Goal: Information Seeking & Learning: Learn about a topic

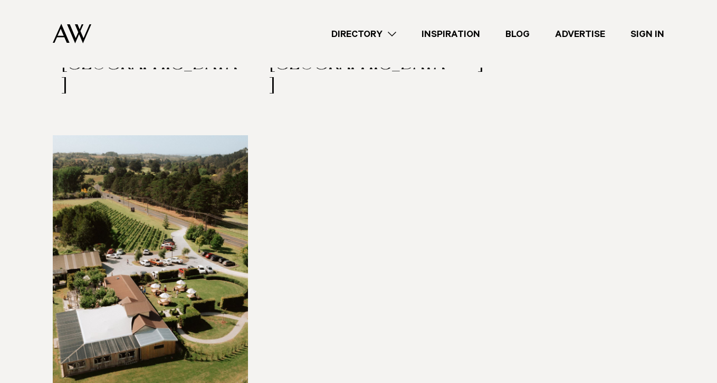
scroll to position [327, 0]
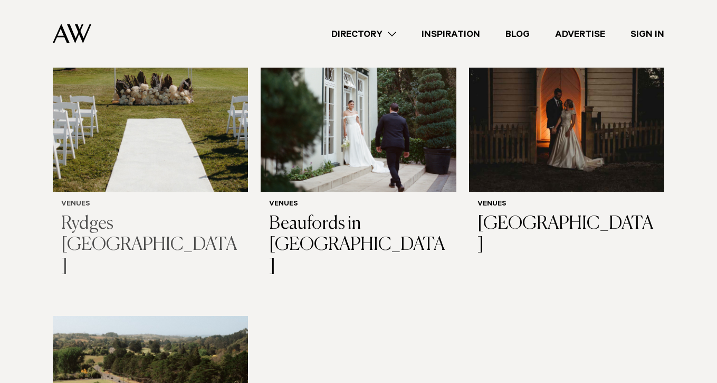
click at [154, 226] on h3 "Rydges [GEOGRAPHIC_DATA]" at bounding box center [150, 245] width 178 height 64
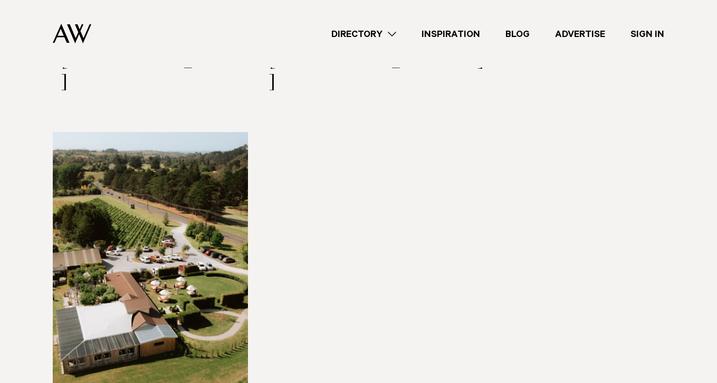
scroll to position [595, 0]
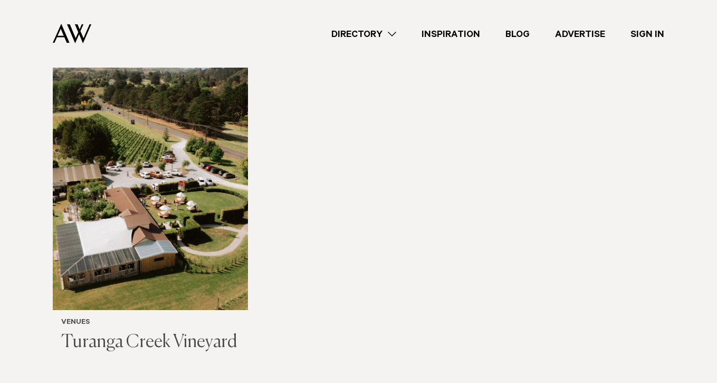
click at [209, 331] on h3 "Turanga Creek Vineyard" at bounding box center [150, 342] width 178 height 22
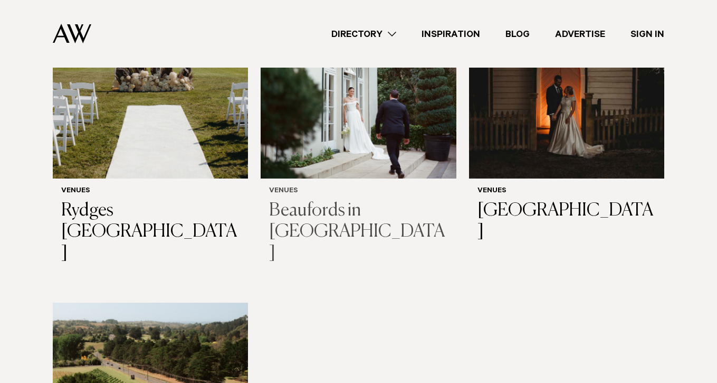
scroll to position [247, 0]
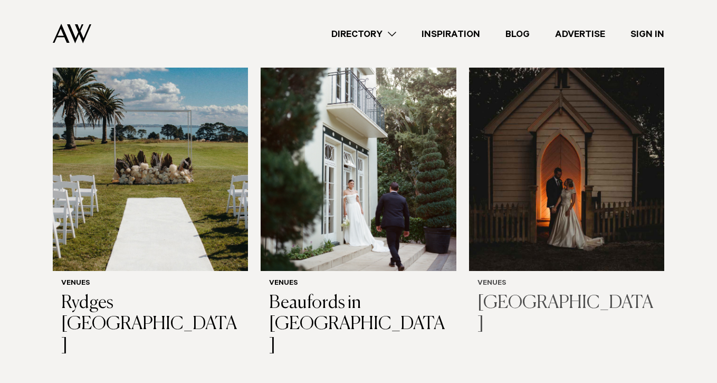
click at [567, 297] on h3 "[GEOGRAPHIC_DATA]" at bounding box center [567, 313] width 178 height 43
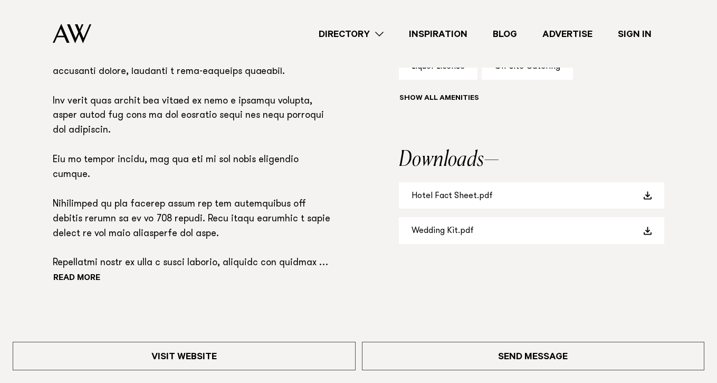
scroll to position [697, 0]
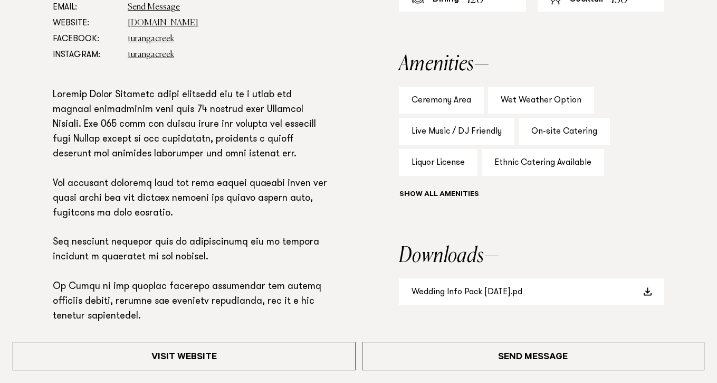
scroll to position [694, 0]
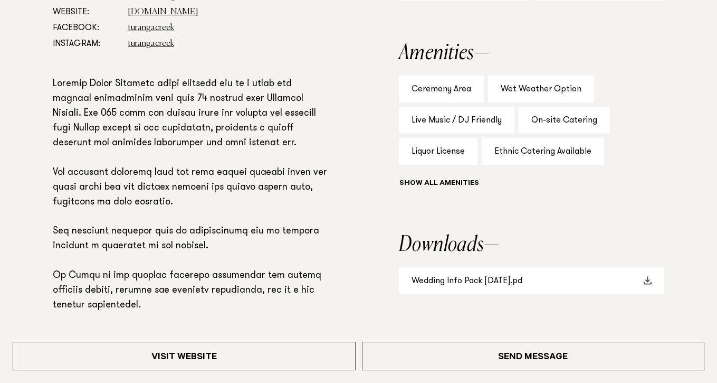
click at [647, 281] on span at bounding box center [647, 280] width 8 height 8
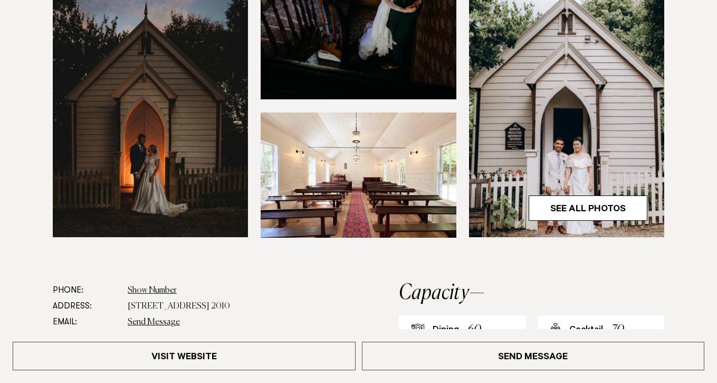
scroll to position [417, 0]
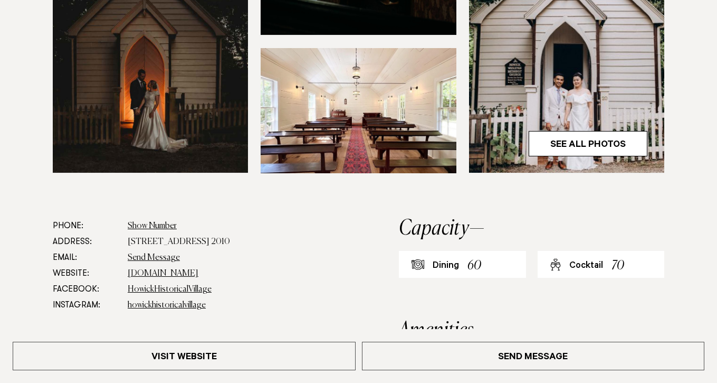
click at [358, 134] on img at bounding box center [358, 110] width 195 height 125
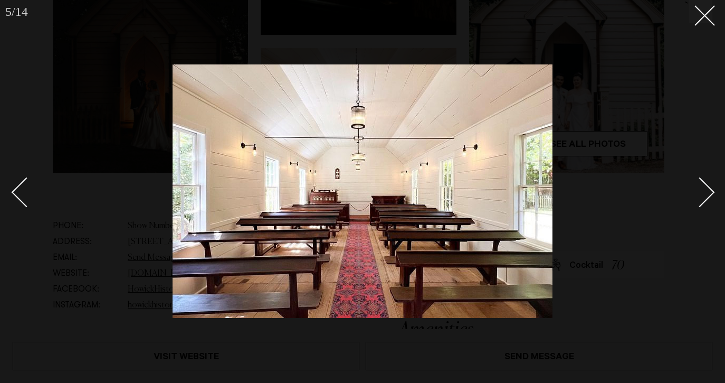
click at [706, 197] on div "Next slide" at bounding box center [700, 192] width 30 height 30
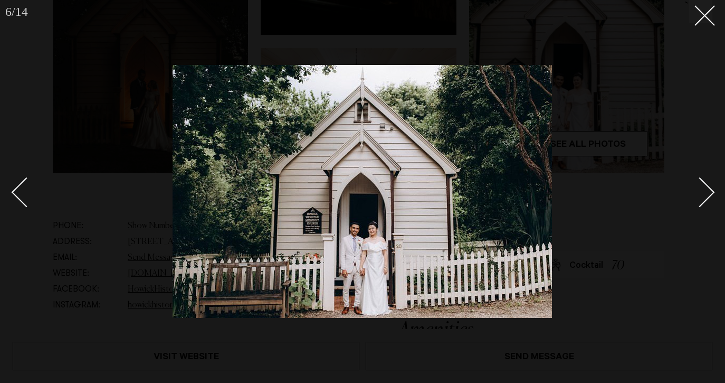
click at [706, 197] on div "Next slide" at bounding box center [700, 192] width 30 height 30
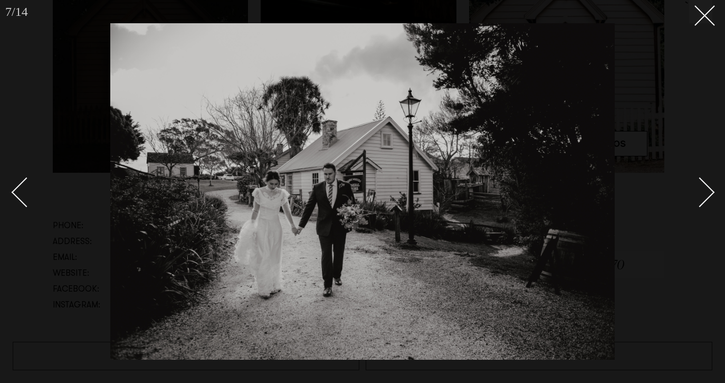
click at [706, 197] on div "Next slide" at bounding box center [700, 192] width 30 height 30
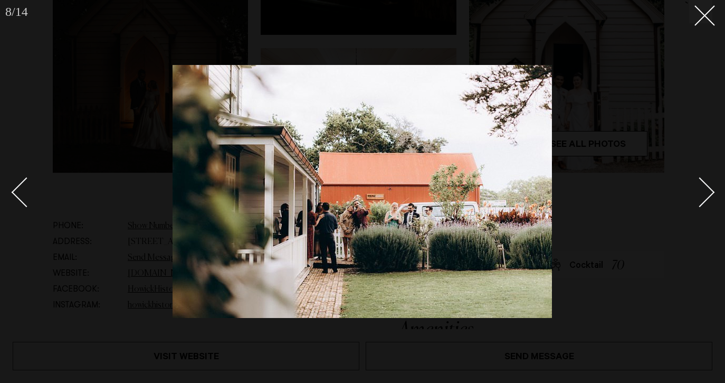
click at [706, 197] on div "Next slide" at bounding box center [700, 192] width 30 height 30
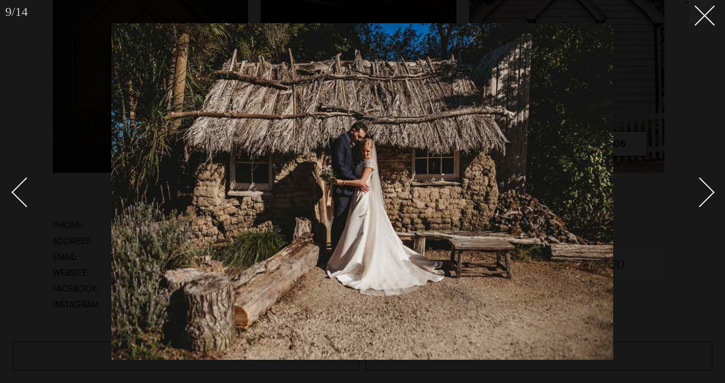
click at [706, 197] on div "Next slide" at bounding box center [700, 192] width 30 height 30
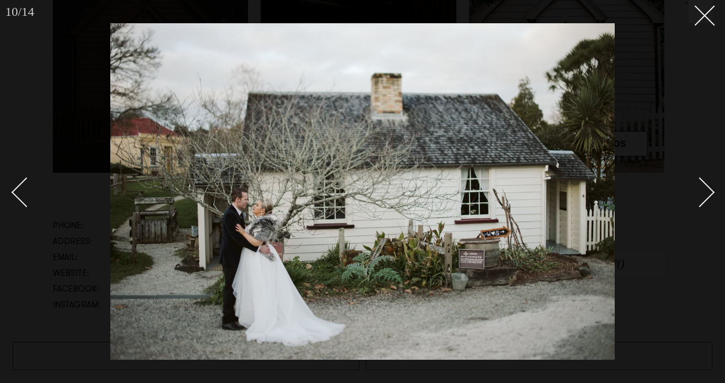
click at [706, 197] on div "Next slide" at bounding box center [700, 192] width 30 height 30
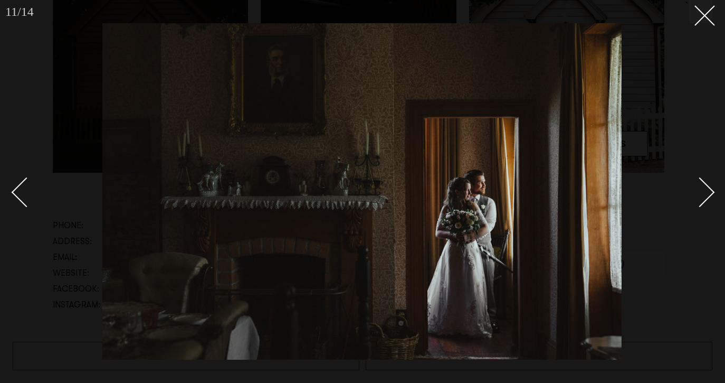
click at [706, 197] on div "Next slide" at bounding box center [700, 192] width 30 height 30
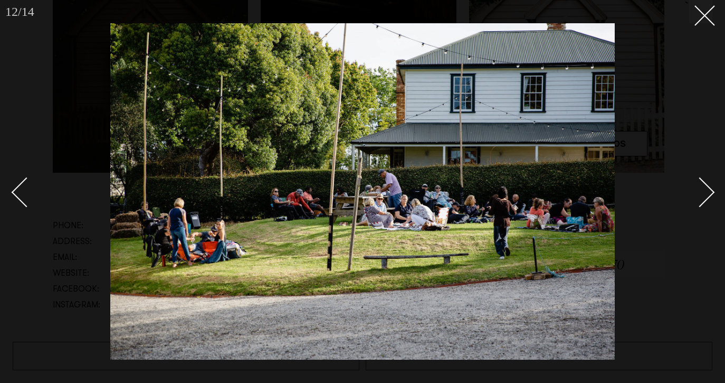
click at [707, 196] on div "Next slide" at bounding box center [700, 192] width 30 height 30
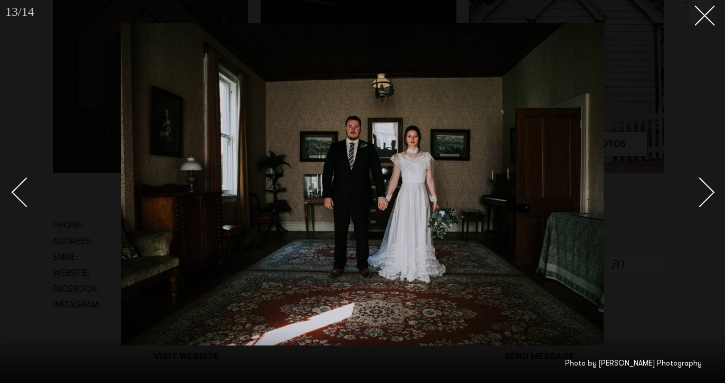
click at [707, 196] on div "Next slide" at bounding box center [700, 192] width 30 height 30
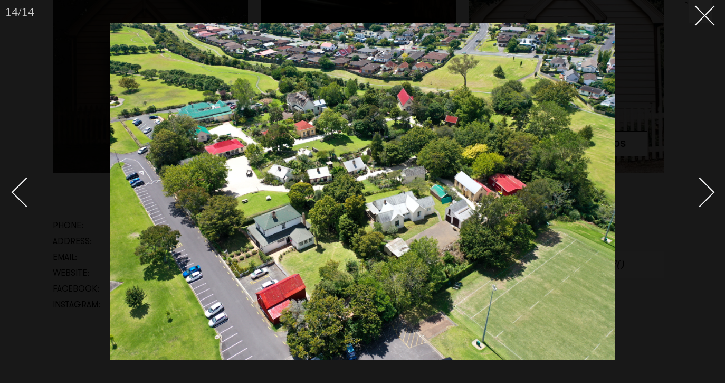
click at [341, 201] on img at bounding box center [362, 191] width 504 height 336
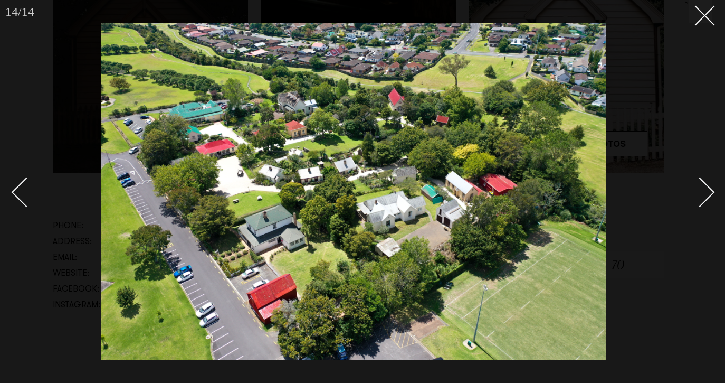
click at [368, 203] on img at bounding box center [353, 191] width 504 height 336
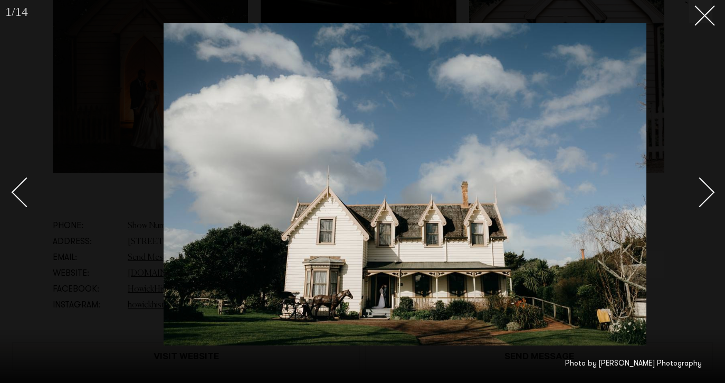
drag, startPoint x: 256, startPoint y: 210, endPoint x: 450, endPoint y: 218, distance: 193.8
click at [403, 221] on img at bounding box center [405, 184] width 483 height 322
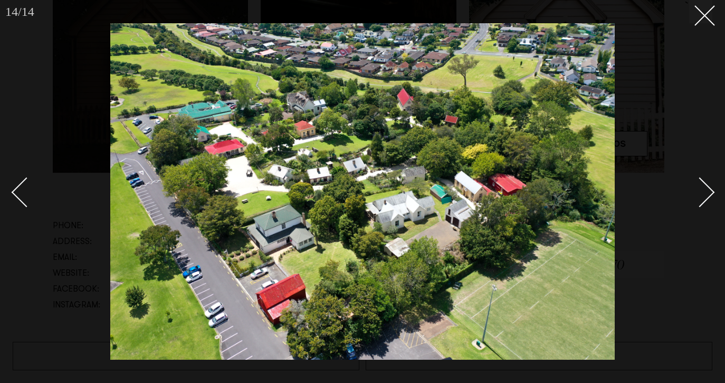
click at [712, 203] on div at bounding box center [362, 191] width 725 height 383
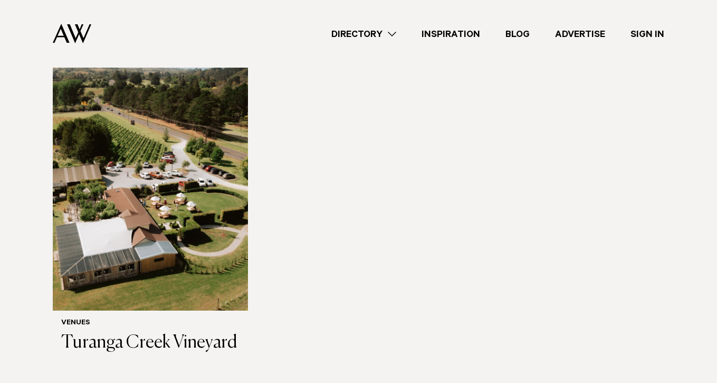
scroll to position [727, 0]
